Goal: Navigation & Orientation: Understand site structure

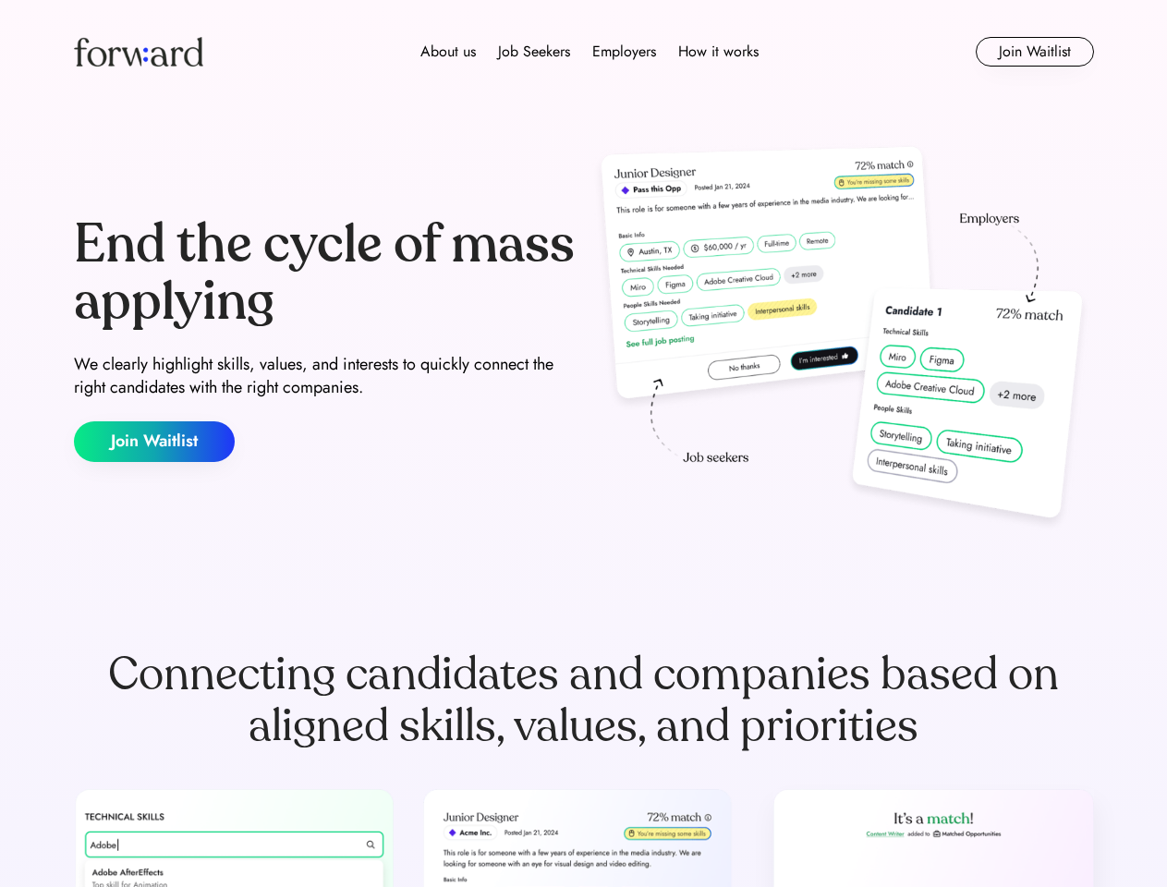
click at [583, 444] on div "End the cycle of mass applying We clearly highlight skills, values, and interes…" at bounding box center [584, 338] width 1020 height 397
click at [584, 52] on div "About us Job Seekers Employers How it works" at bounding box center [589, 52] width 728 height 22
click at [139, 52] on img at bounding box center [138, 52] width 129 height 30
click at [590, 52] on div "About us Job Seekers Employers How it works" at bounding box center [589, 52] width 728 height 22
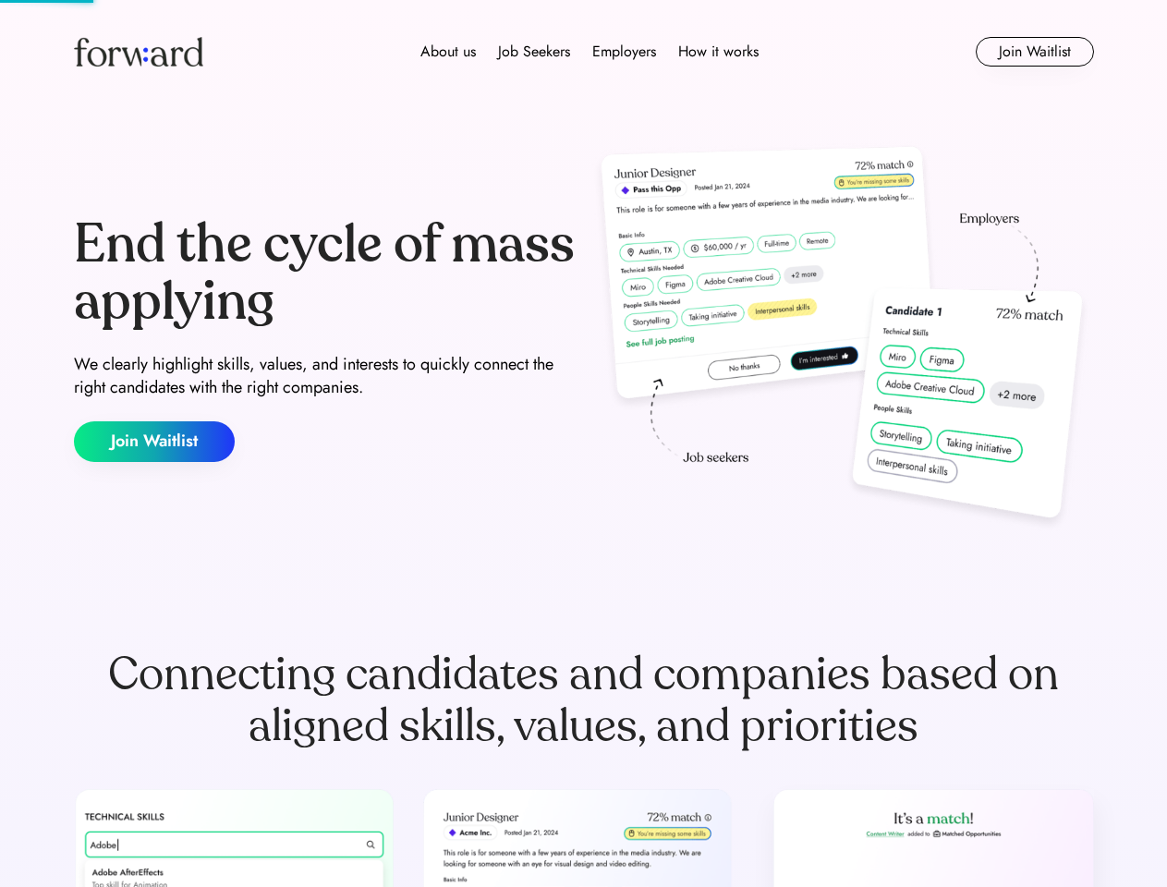
click at [448, 52] on div "About us" at bounding box center [447, 52] width 55 height 22
click at [534, 52] on div "Job Seekers" at bounding box center [534, 52] width 72 height 22
click at [624, 52] on div "Employers" at bounding box center [624, 52] width 64 height 22
